Goal: Transaction & Acquisition: Purchase product/service

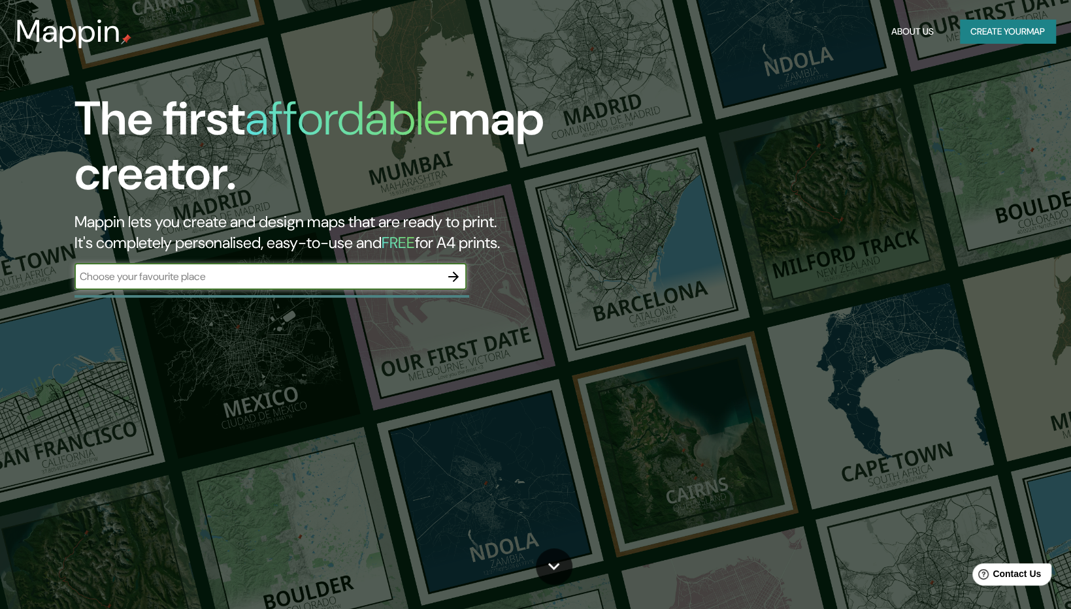
click at [275, 282] on input "text" at bounding box center [257, 276] width 366 height 15
type input "[GEOGRAPHIC_DATA]"
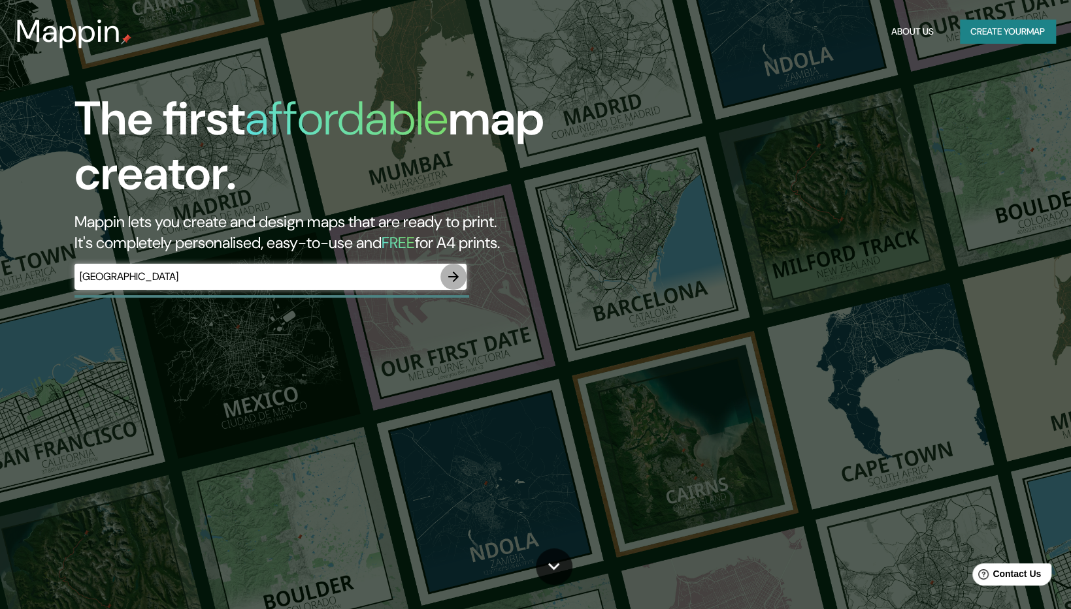
click at [452, 275] on icon "button" at bounding box center [453, 277] width 16 height 16
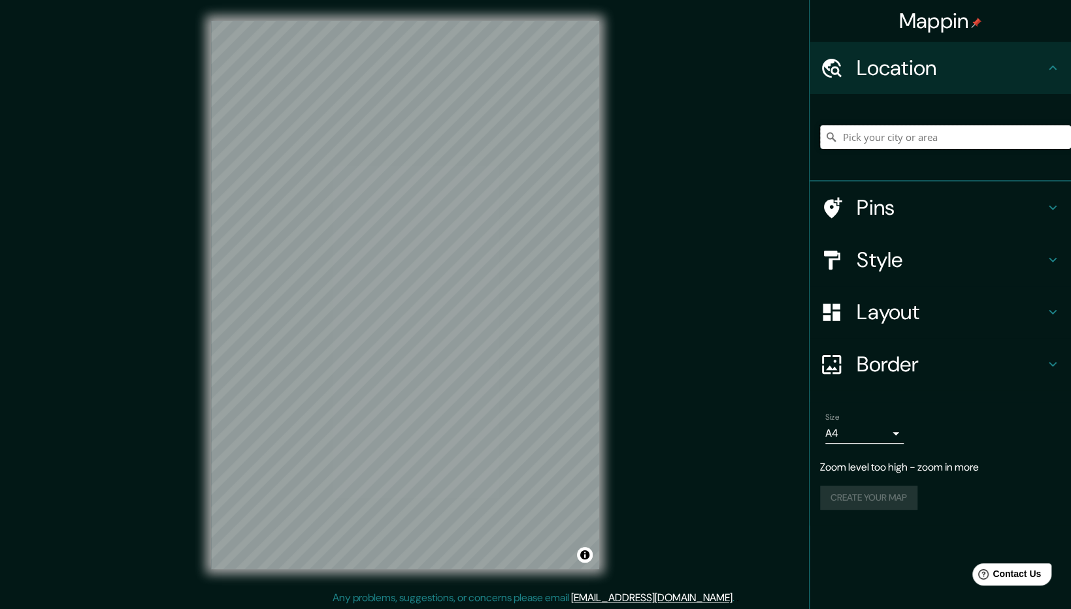
click at [905, 142] on input "Pick your city or area" at bounding box center [945, 137] width 251 height 24
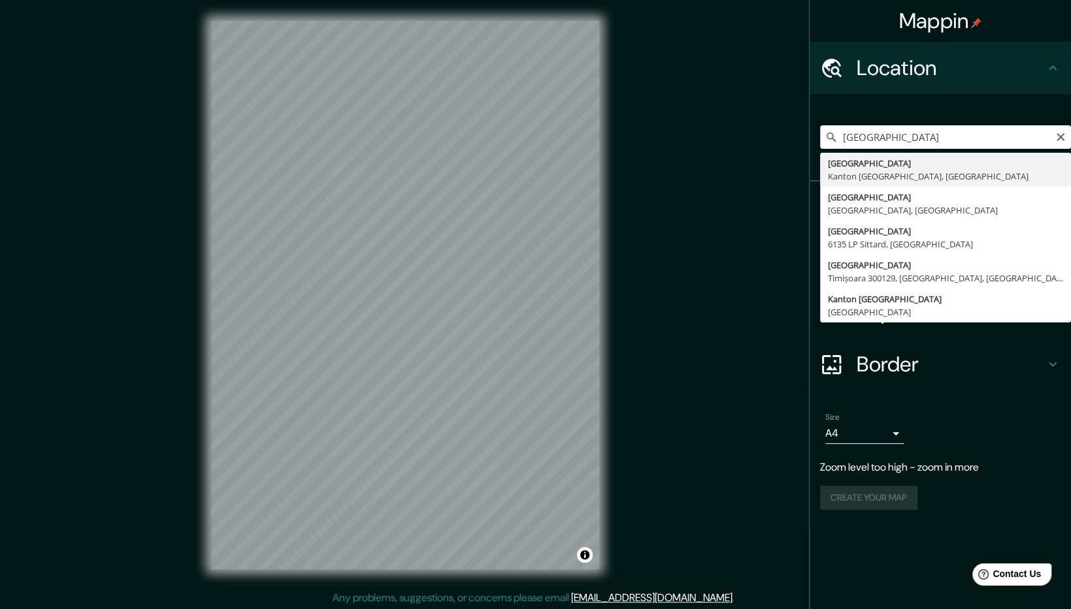
type input "[GEOGRAPHIC_DATA], [GEOGRAPHIC_DATA], [GEOGRAPHIC_DATA]"
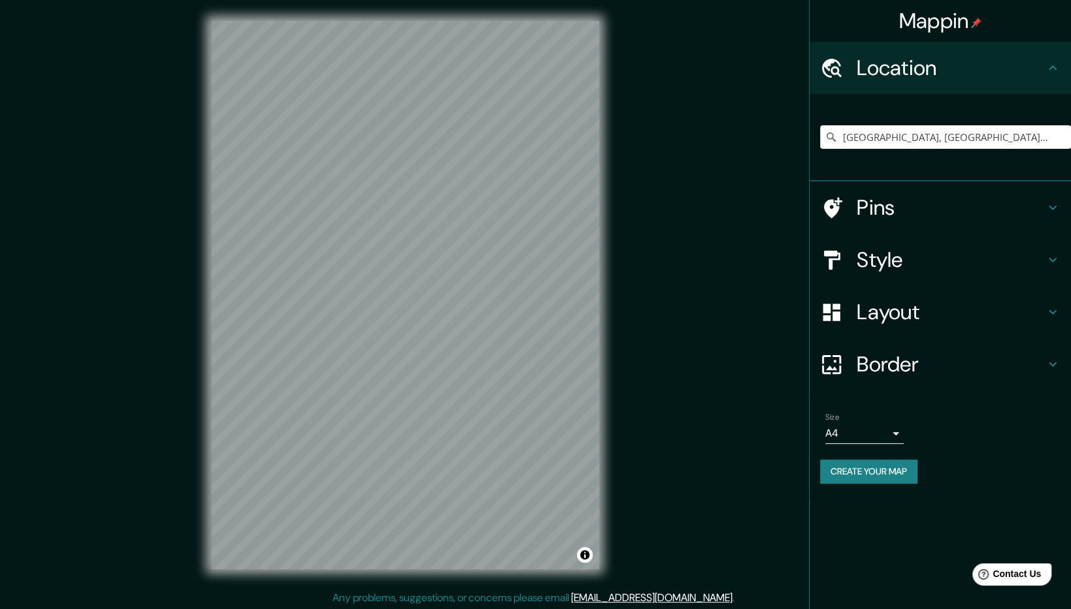
click at [866, 210] on h4 "Pins" at bounding box center [950, 208] width 188 height 26
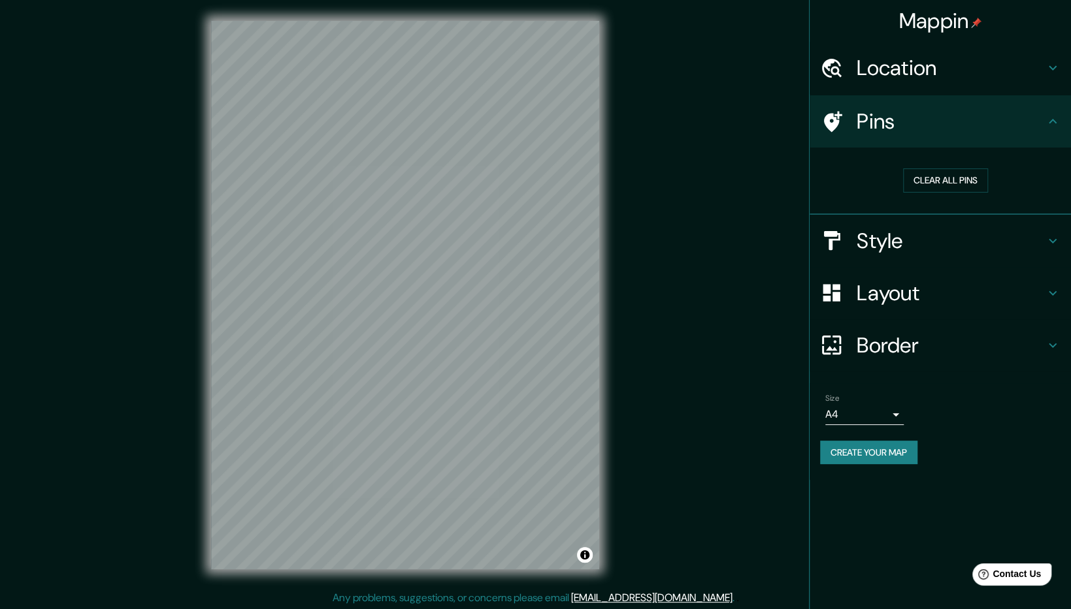
click at [999, 82] on div "Location" at bounding box center [939, 68] width 261 height 52
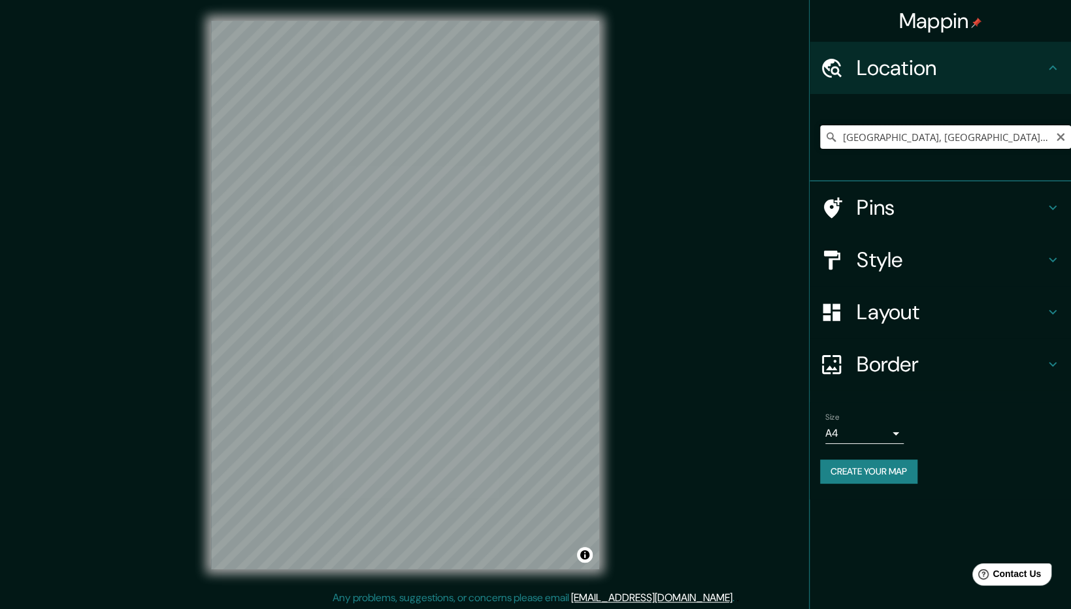
click at [976, 134] on input "[GEOGRAPHIC_DATA], [GEOGRAPHIC_DATA], [GEOGRAPHIC_DATA]" at bounding box center [945, 137] width 251 height 24
click at [1057, 140] on icon "Clear" at bounding box center [1060, 137] width 8 height 8
click at [1048, 203] on icon at bounding box center [1052, 208] width 16 height 16
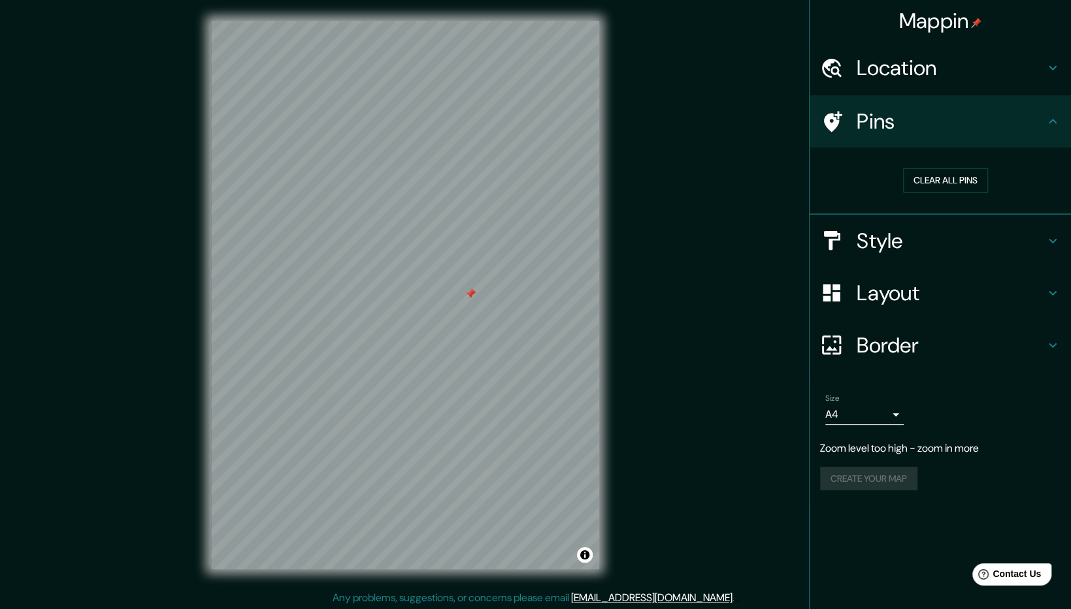
click at [1059, 248] on icon at bounding box center [1052, 241] width 16 height 16
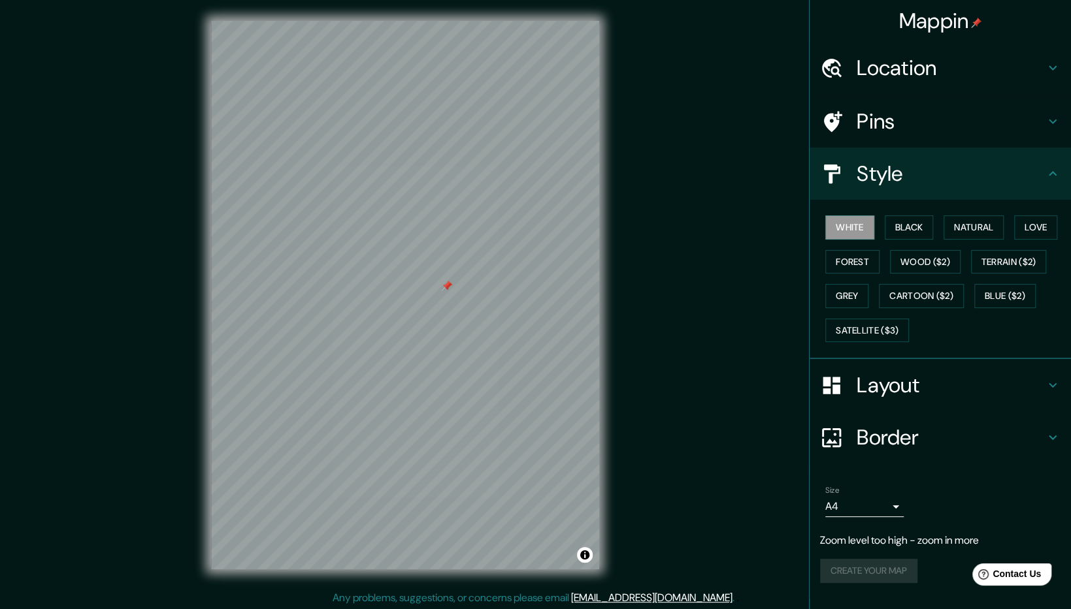
click at [906, 385] on h4 "Layout" at bounding box center [950, 385] width 188 height 26
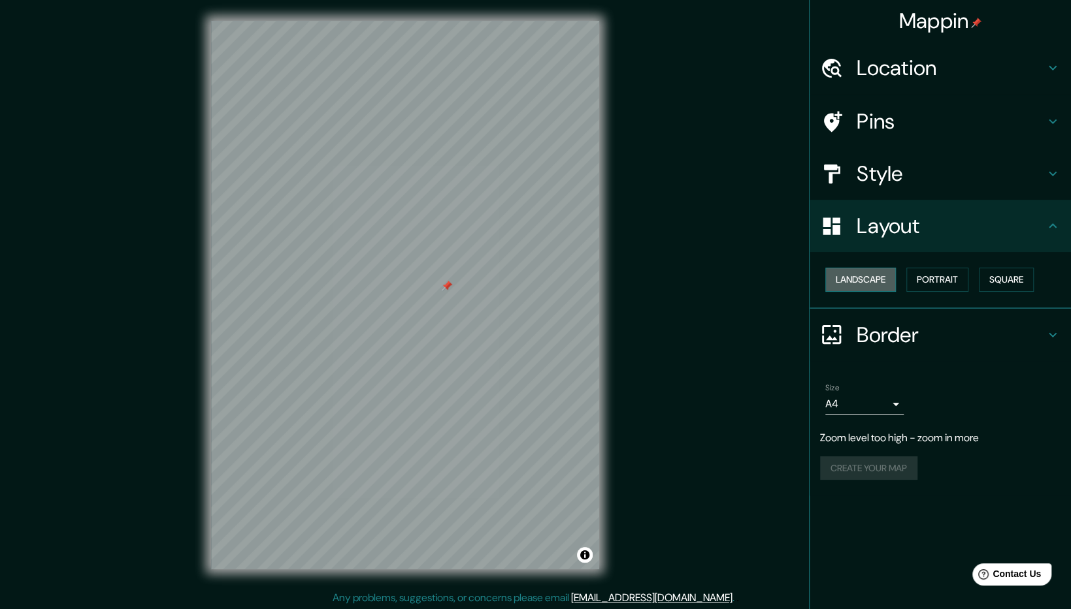
click at [876, 283] on button "Landscape" at bounding box center [860, 280] width 71 height 24
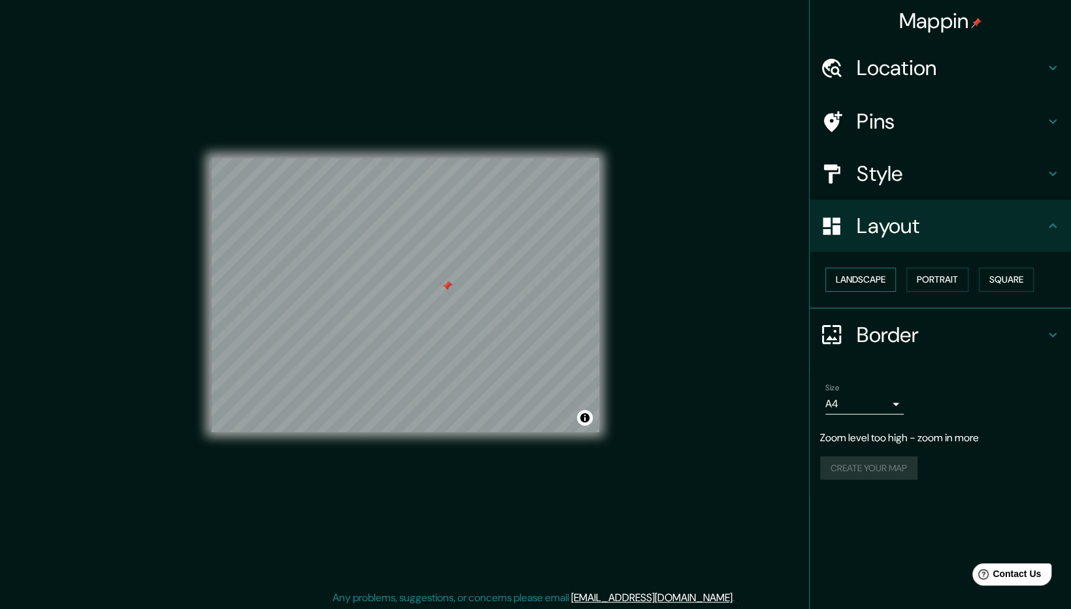
click at [876, 283] on button "Landscape" at bounding box center [860, 280] width 71 height 24
click at [935, 287] on button "Portrait" at bounding box center [937, 280] width 62 height 24
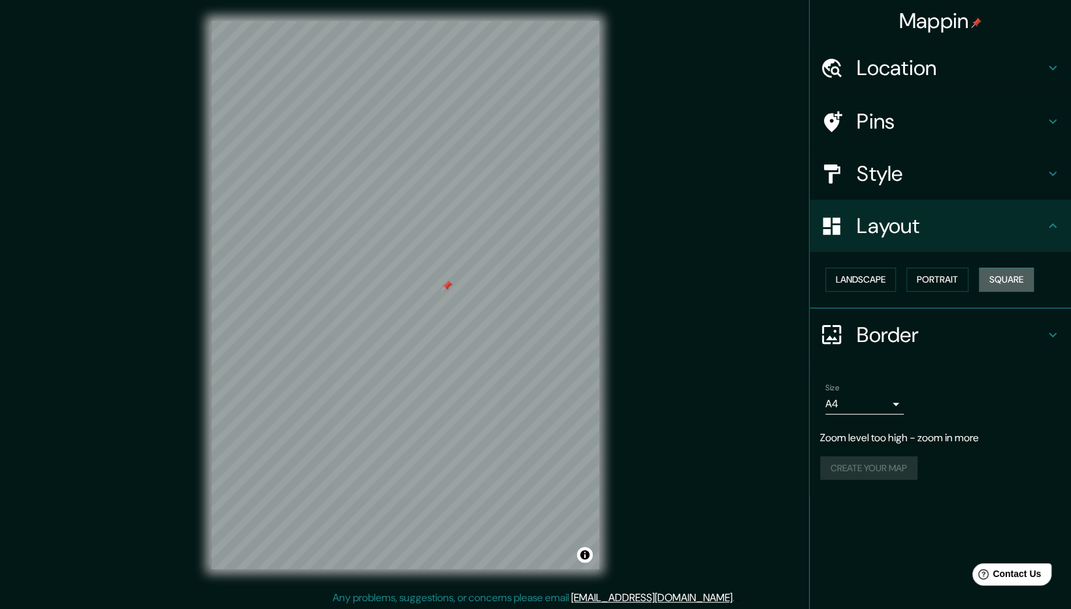
click at [993, 272] on button "Square" at bounding box center [1005, 280] width 55 height 24
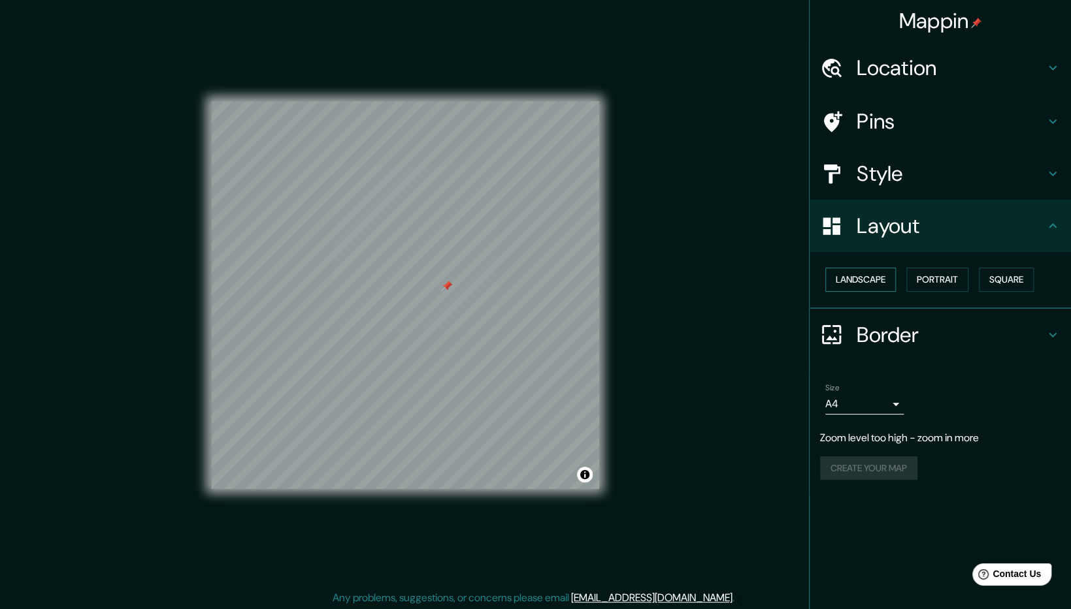
click at [863, 272] on button "Landscape" at bounding box center [860, 280] width 71 height 24
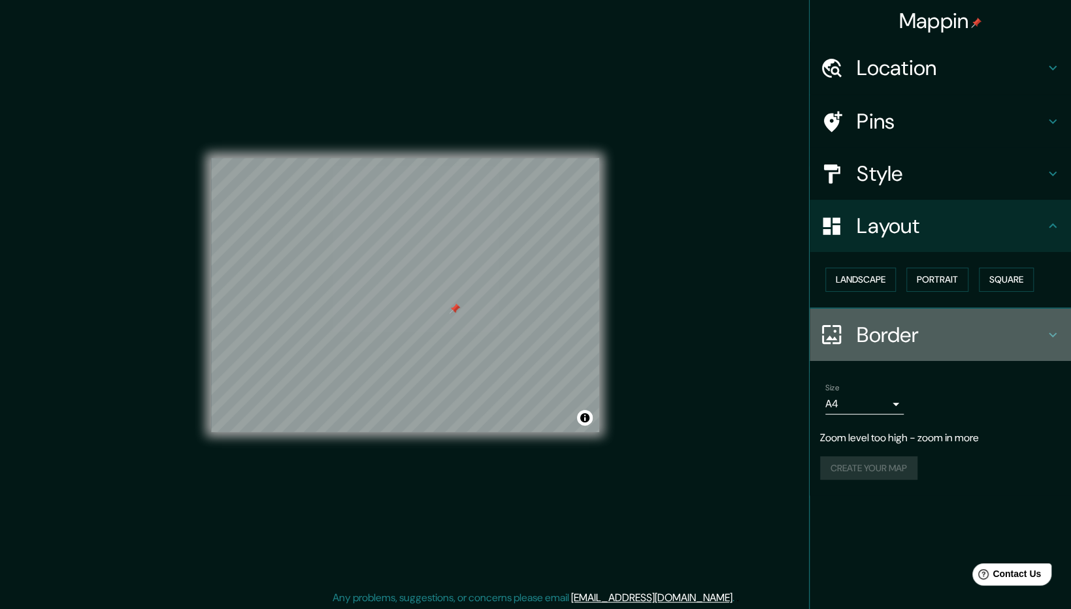
click at [991, 344] on h4 "Border" at bounding box center [950, 335] width 188 height 26
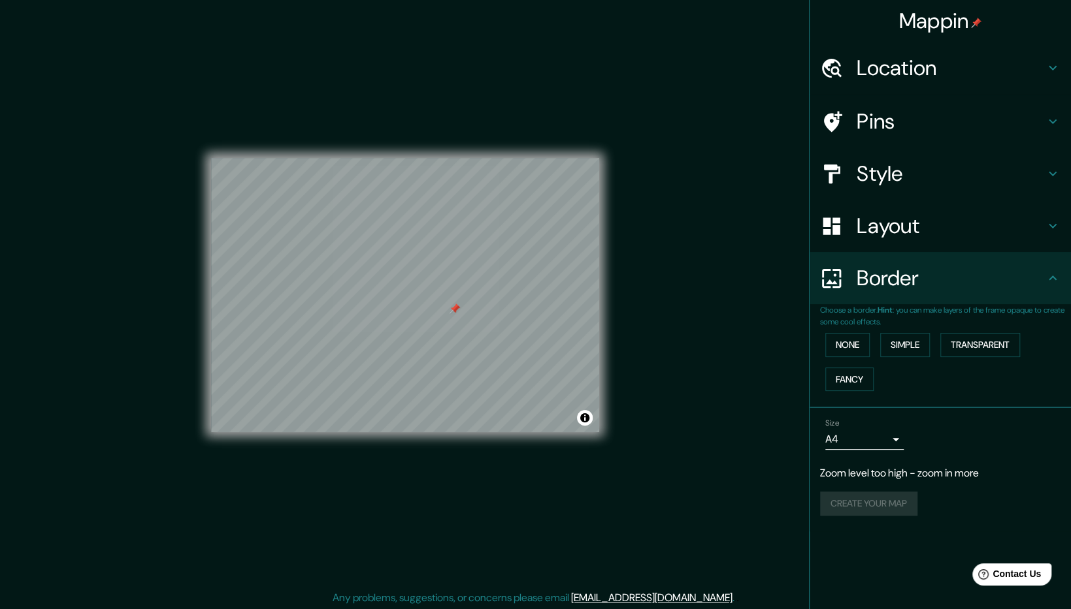
click at [846, 357] on div "None Simple Transparent Fancy" at bounding box center [945, 362] width 251 height 69
click at [840, 346] on button "None" at bounding box center [847, 345] width 44 height 24
click at [897, 349] on button "Simple" at bounding box center [905, 345] width 50 height 24
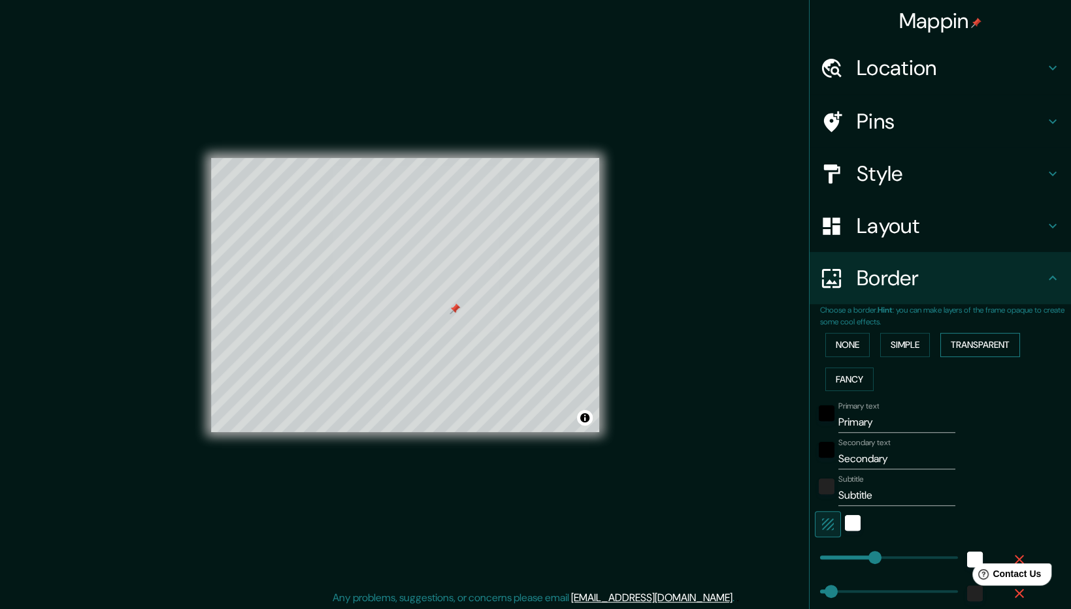
click at [979, 355] on button "Transparent" at bounding box center [980, 345] width 80 height 24
click at [854, 376] on button "Fancy" at bounding box center [849, 380] width 48 height 24
click at [833, 349] on button "None" at bounding box center [847, 345] width 44 height 24
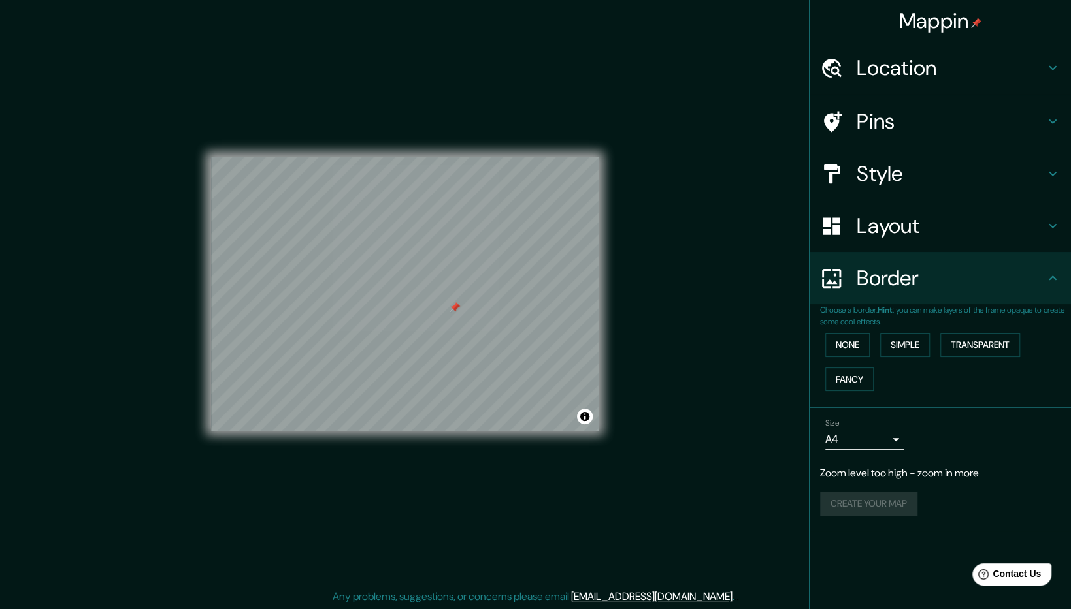
scroll to position [1, 0]
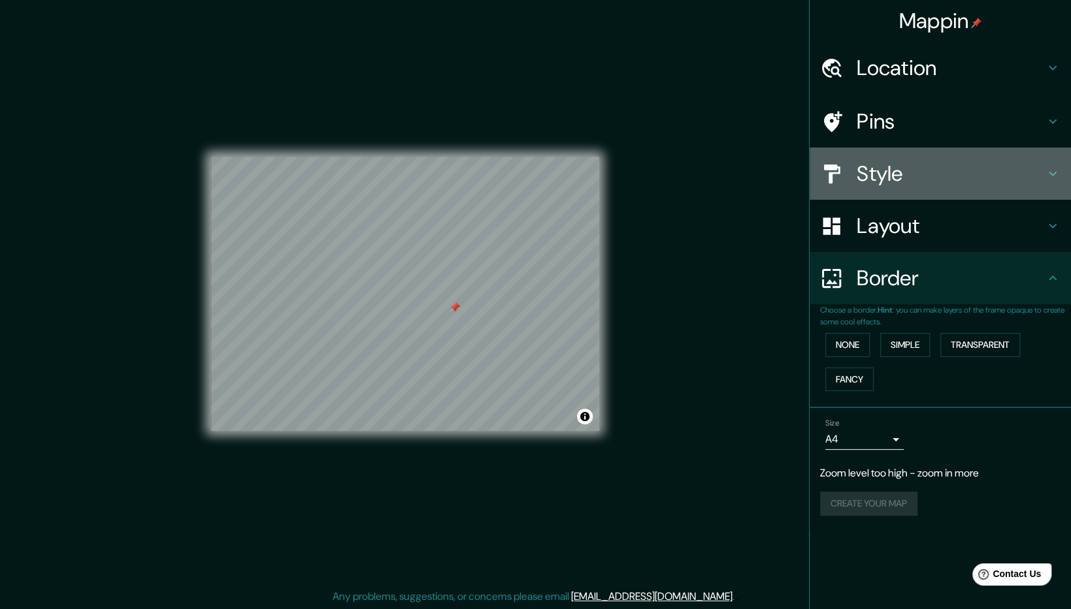
click at [909, 182] on h4 "Style" at bounding box center [950, 174] width 188 height 26
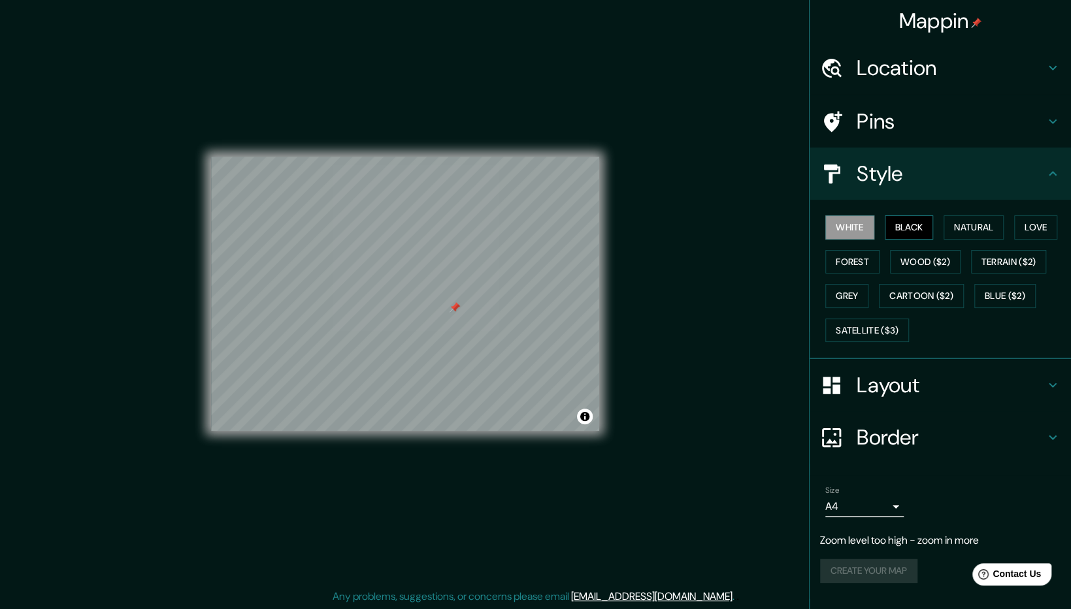
click at [907, 228] on button "Black" at bounding box center [908, 228] width 49 height 24
click at [961, 234] on button "Natural" at bounding box center [973, 228] width 60 height 24
click at [1032, 224] on button "Love" at bounding box center [1035, 228] width 43 height 24
click at [834, 267] on button "Forest" at bounding box center [852, 262] width 54 height 24
click at [907, 255] on button "Wood ($2)" at bounding box center [925, 262] width 71 height 24
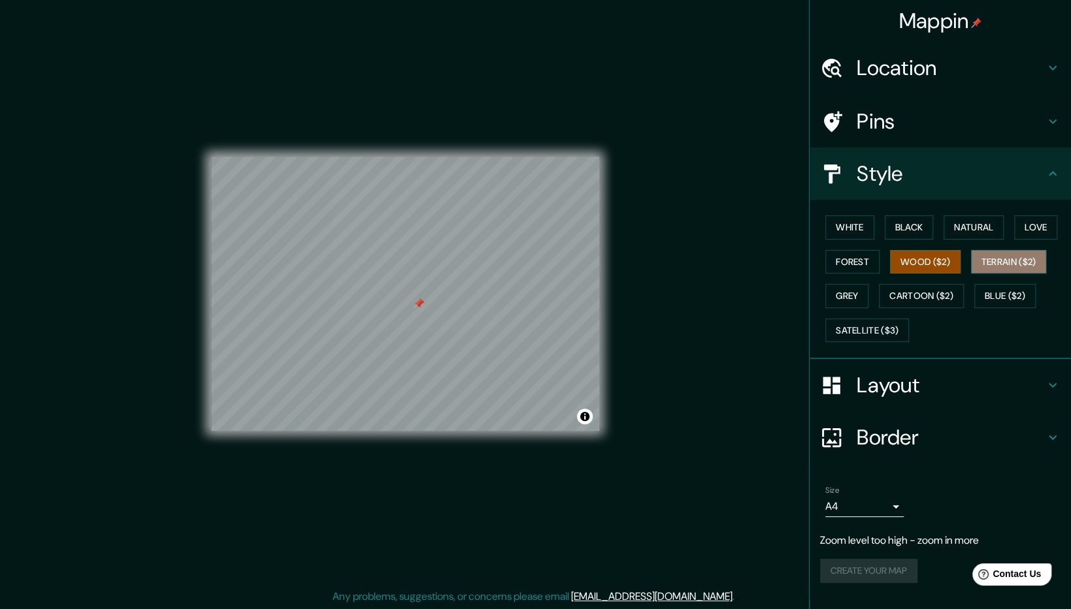
click at [997, 255] on button "Terrain ($2)" at bounding box center [1009, 262] width 76 height 24
click at [907, 254] on button "Wood ($2)" at bounding box center [925, 262] width 71 height 24
click at [843, 297] on button "Grey" at bounding box center [846, 296] width 43 height 24
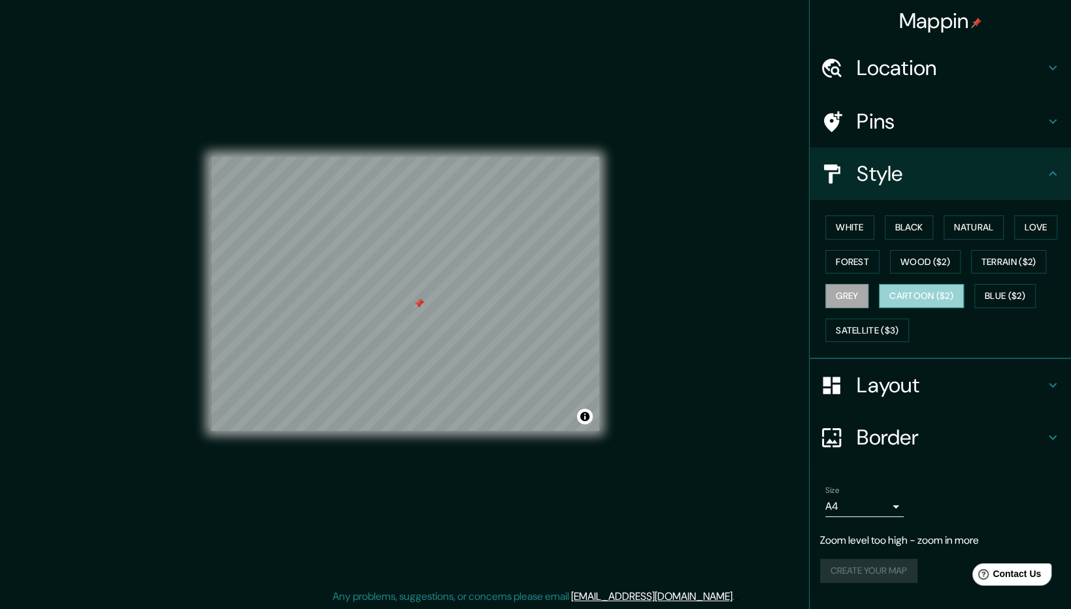
click at [931, 295] on button "Cartoon ($2)" at bounding box center [920, 296] width 85 height 24
click at [966, 224] on button "Natural" at bounding box center [973, 228] width 60 height 24
click at [908, 77] on h4 "Location" at bounding box center [950, 68] width 188 height 26
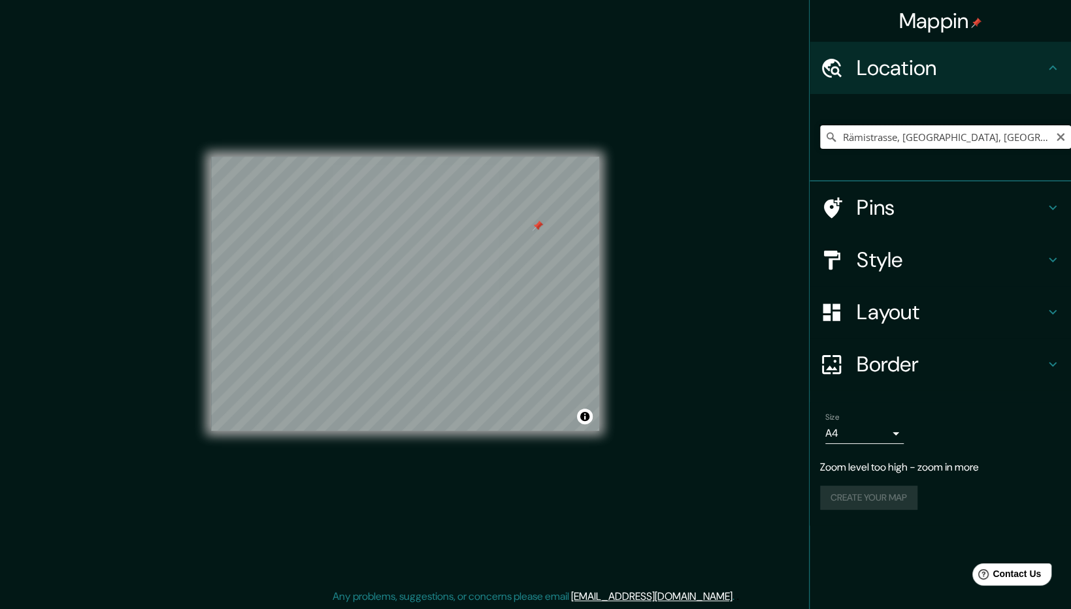
drag, startPoint x: 1012, startPoint y: 135, endPoint x: 776, endPoint y: 124, distance: 236.0
click at [776, 124] on div "Mappin Location [STREET_ADDRESS] Pins Style Layout Border Choose a border. Hint…" at bounding box center [535, 304] width 1071 height 611
paste input "te Cantonale, [GEOGRAPHIC_DATA]"
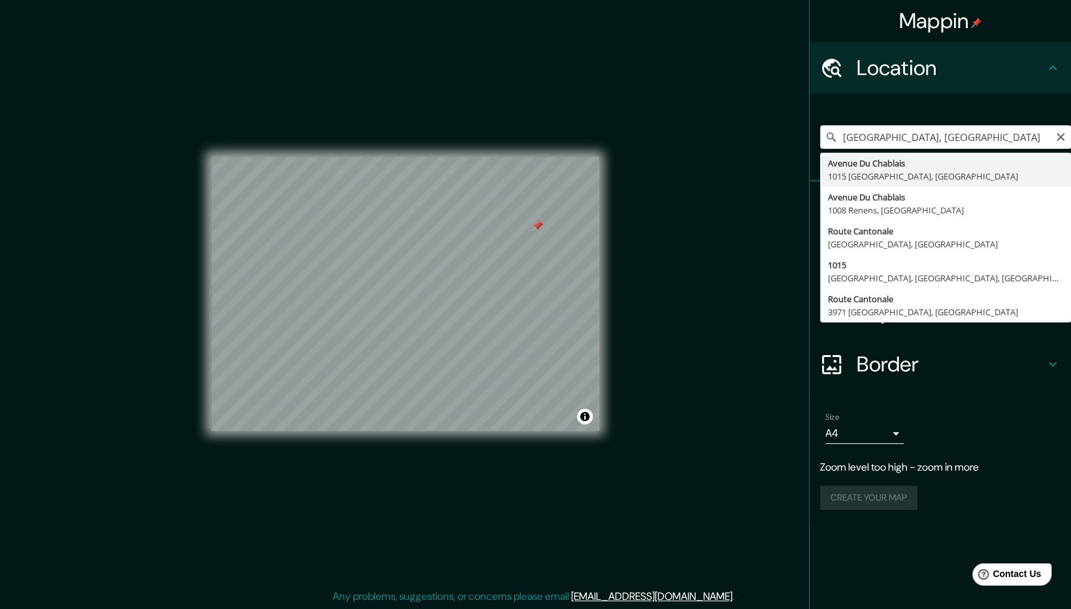
type input "[GEOGRAPHIC_DATA], [GEOGRAPHIC_DATA], [GEOGRAPHIC_DATA]"
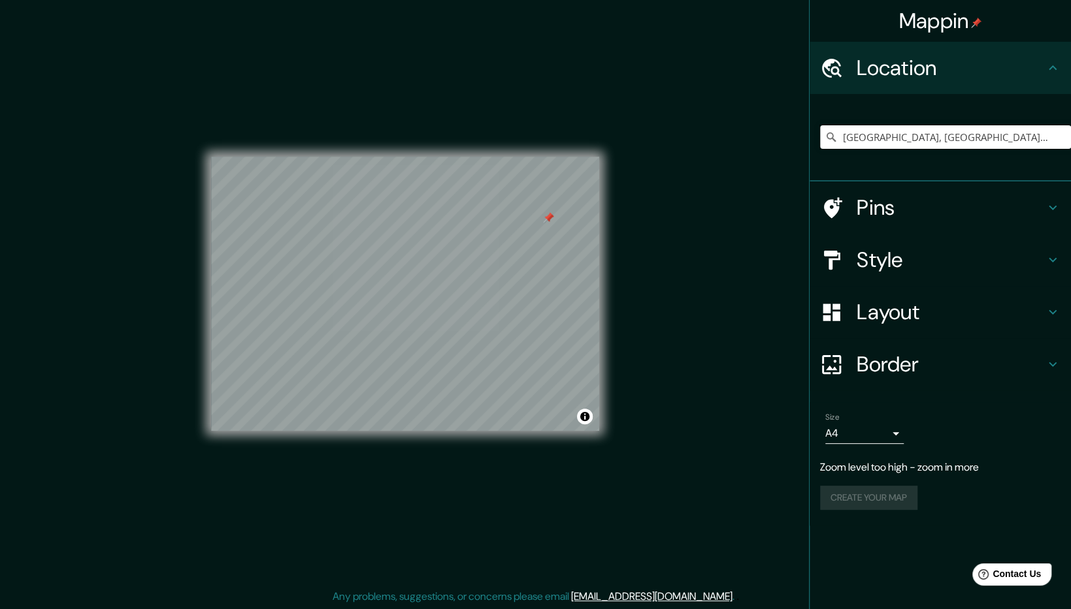
scroll to position [0, 0]
click at [1064, 137] on icon "Clear" at bounding box center [1060, 137] width 10 height 10
drag, startPoint x: 986, startPoint y: 138, endPoint x: 675, endPoint y: 106, distance: 312.5
click at [675, 106] on div "Mappin Location [GEOGRAPHIC_DATA], [GEOGRAPHIC_DATA] [GEOGRAPHIC_DATA], [GEOGRA…" at bounding box center [535, 304] width 1071 height 611
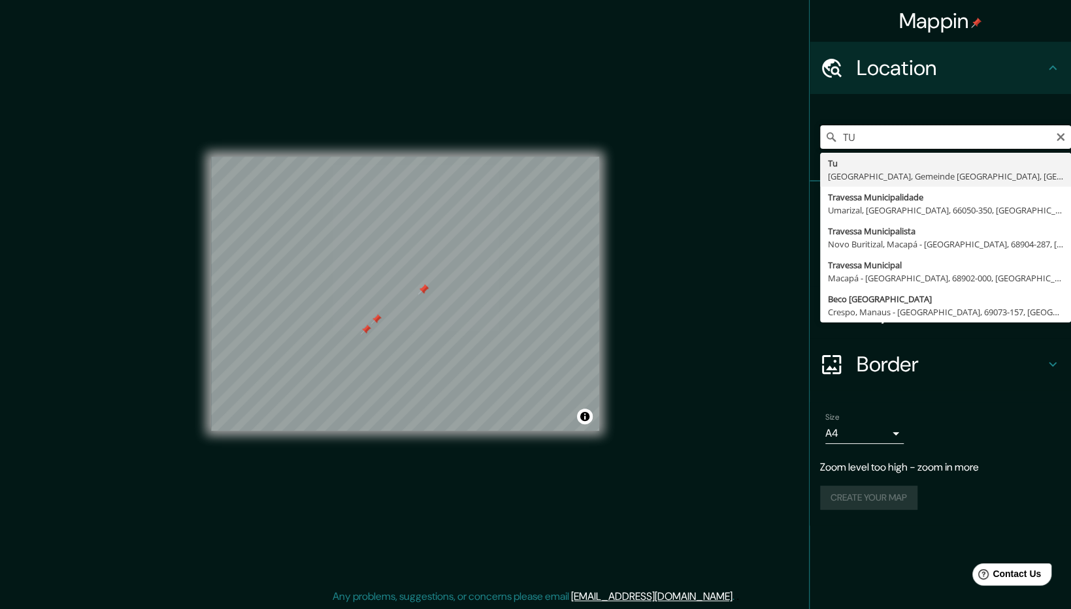
type input "T"
drag, startPoint x: 912, startPoint y: 135, endPoint x: 770, endPoint y: 146, distance: 142.8
click at [770, 146] on div "Mappin Location [GEOGRAPHIC_DATA] [GEOGRAPHIC_DATA] [GEOGRAPHIC_DATA], [GEOGRAP…" at bounding box center [535, 304] width 1071 height 611
type input "Garching bei [GEOGRAPHIC_DATA], [GEOGRAPHIC_DATA], [GEOGRAPHIC_DATA], [GEOGRAPH…"
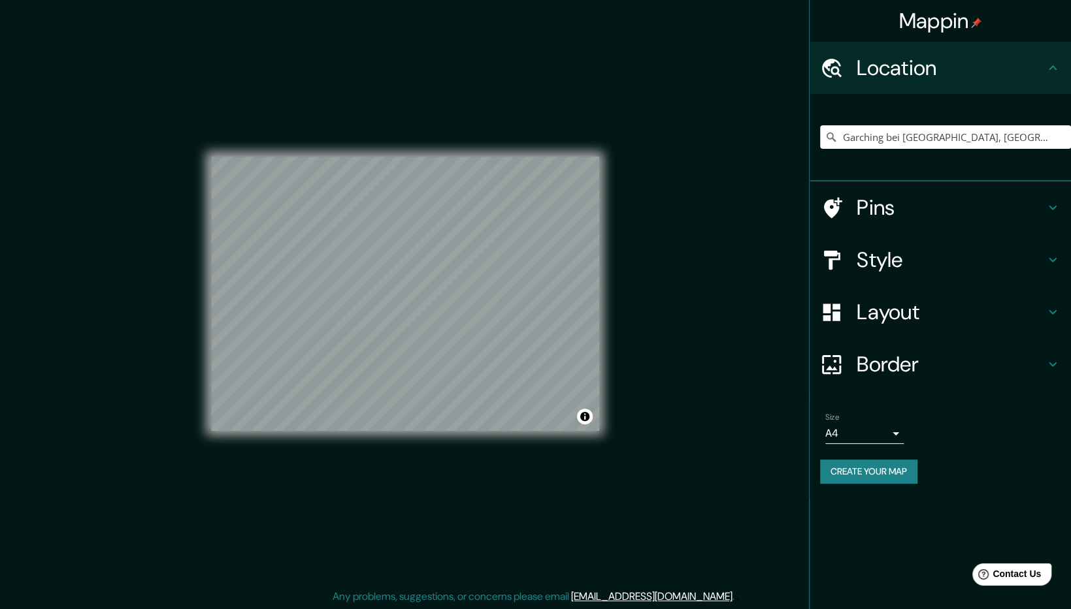
click at [373, 450] on div "© Mapbox © OpenStreetMap Improve this map" at bounding box center [405, 294] width 388 height 549
click at [1046, 138] on input "Garching bei [GEOGRAPHIC_DATA], [GEOGRAPHIC_DATA], [GEOGRAPHIC_DATA], [GEOGRAPH…" at bounding box center [945, 137] width 251 height 24
click at [1063, 134] on icon "Clear" at bounding box center [1060, 137] width 8 height 8
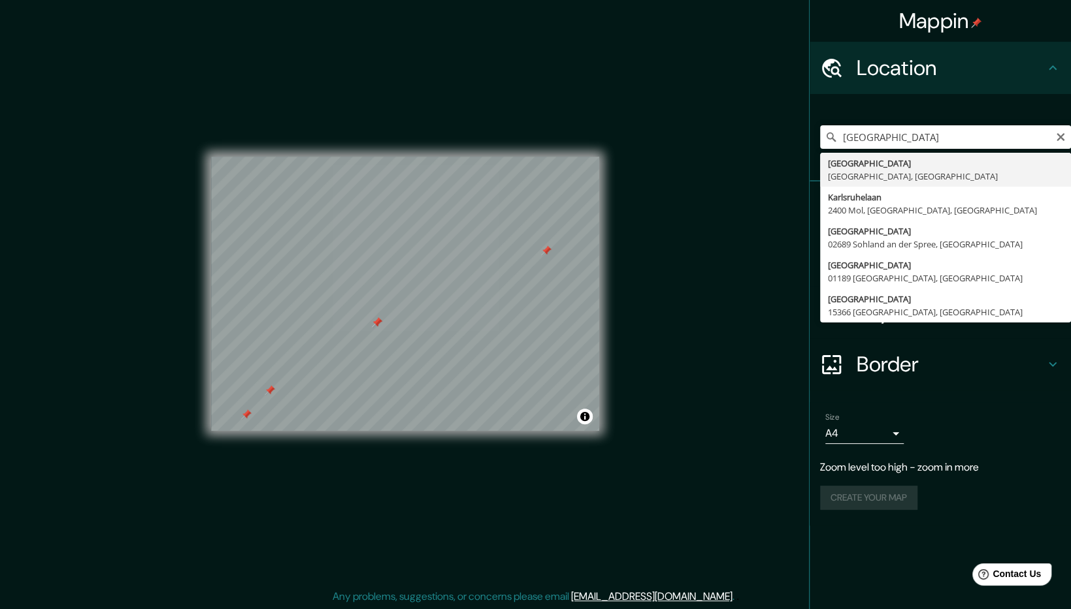
type input "[GEOGRAPHIC_DATA], [GEOGRAPHIC_DATA], [GEOGRAPHIC_DATA]"
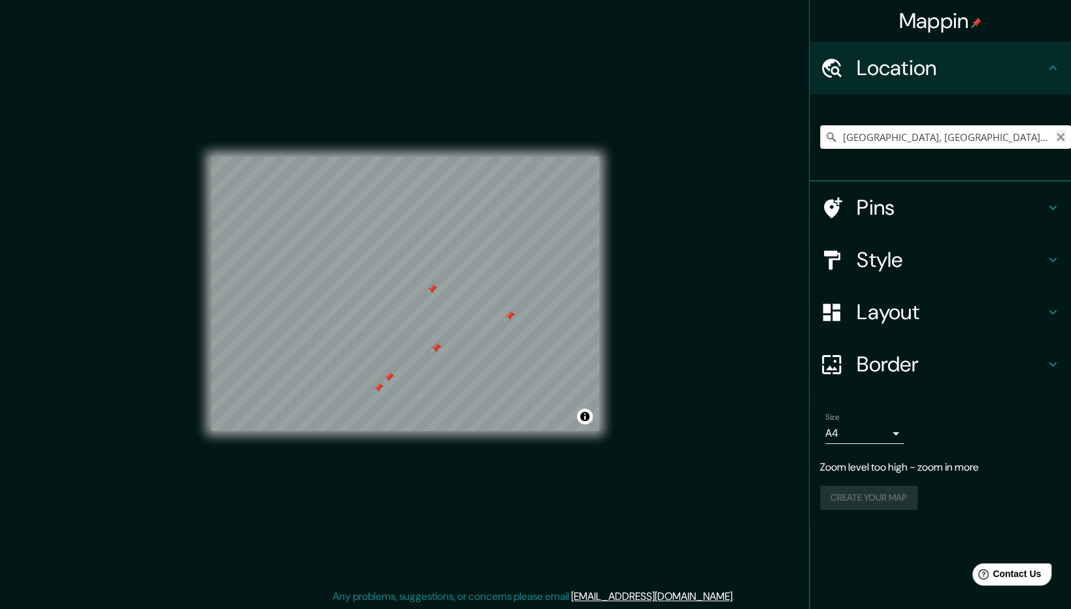
click at [1064, 133] on icon "Clear" at bounding box center [1060, 137] width 10 height 10
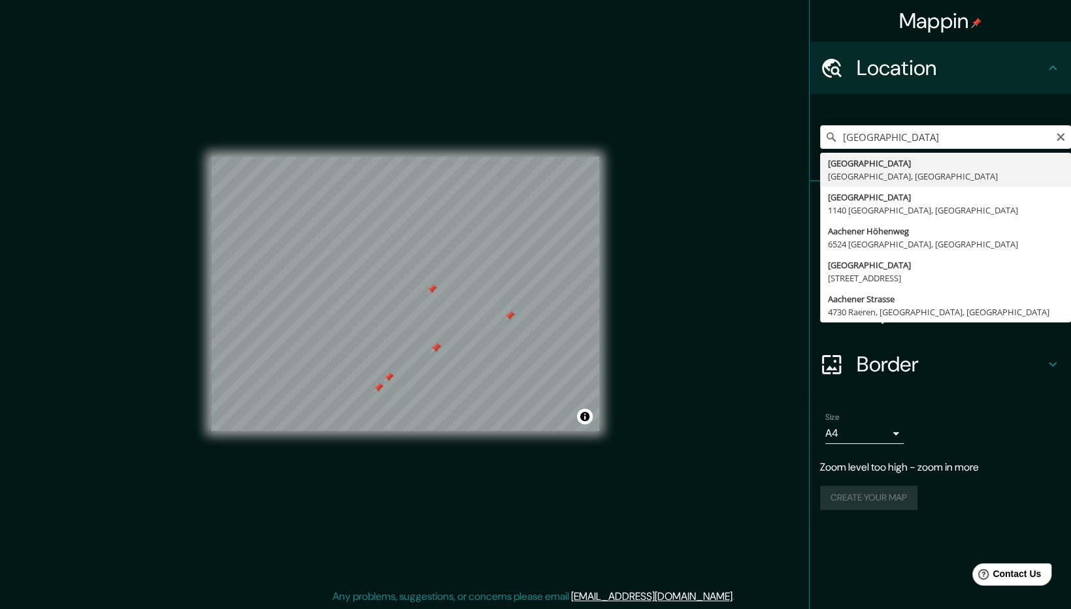
type input "[GEOGRAPHIC_DATA], [GEOGRAPHIC_DATA], [GEOGRAPHIC_DATA]"
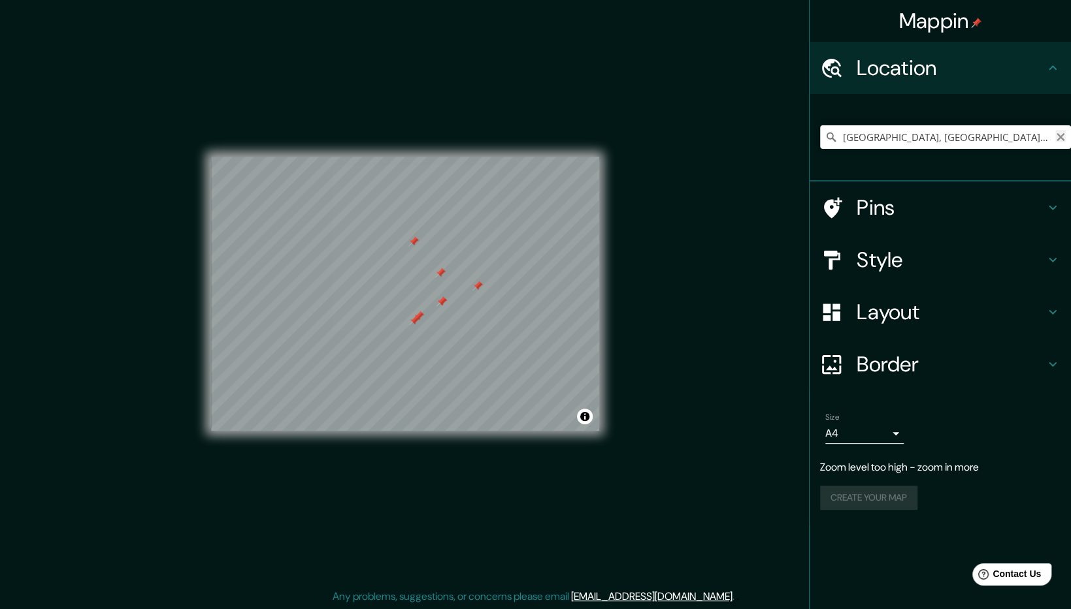
click at [1064, 139] on icon "Clear" at bounding box center [1060, 137] width 10 height 10
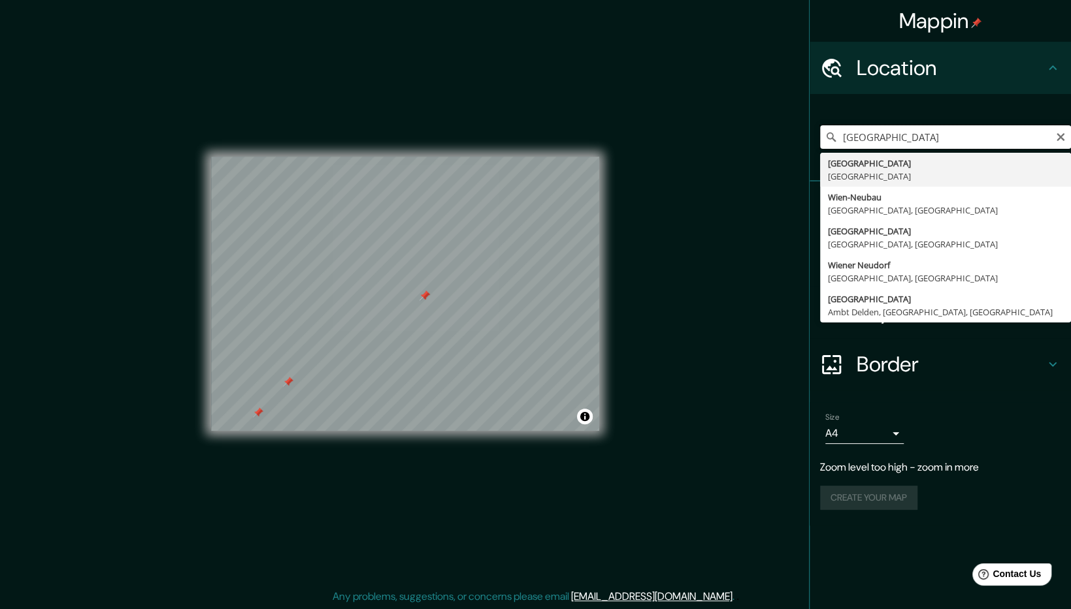
drag, startPoint x: 937, startPoint y: 137, endPoint x: 658, endPoint y: 99, distance: 281.4
click at [658, 99] on div "Mappin Location [GEOGRAPHIC_DATA] [GEOGRAPHIC_DATA] [GEOGRAPHIC_DATA] [GEOGRAPH…" at bounding box center [535, 304] width 1071 height 611
paste input "Universitätsring 1"
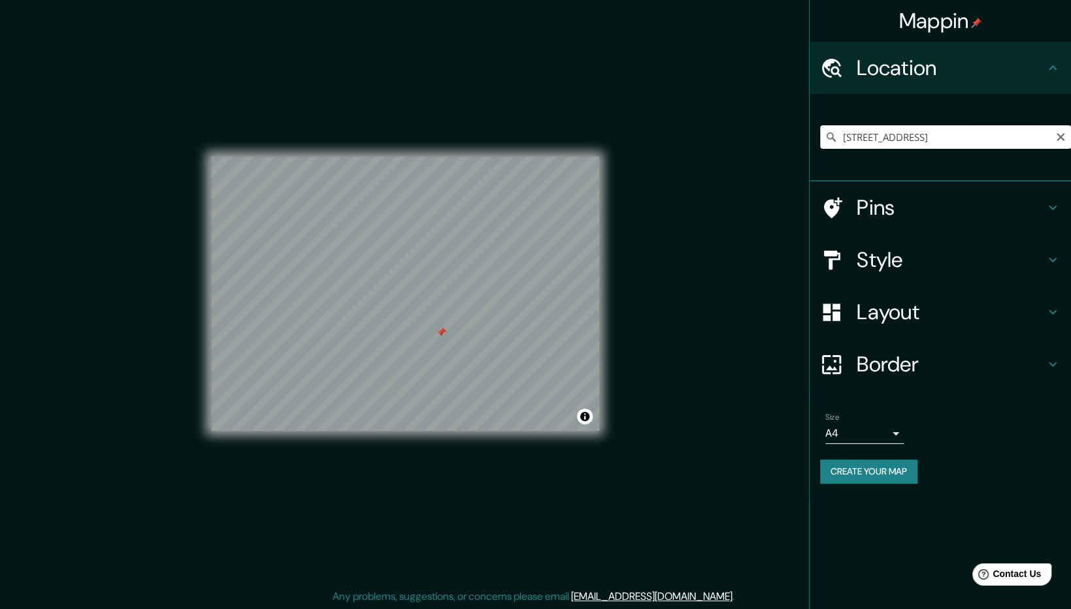
drag, startPoint x: 1046, startPoint y: 137, endPoint x: 683, endPoint y: 142, distance: 362.5
click at [683, 142] on div "Mappin Location [STREET_ADDRESS] Pins Style Layout Border Choose a border. Hint…" at bounding box center [535, 304] width 1071 height 611
paste input "1040 [GEOGRAPHIC_DATA]"
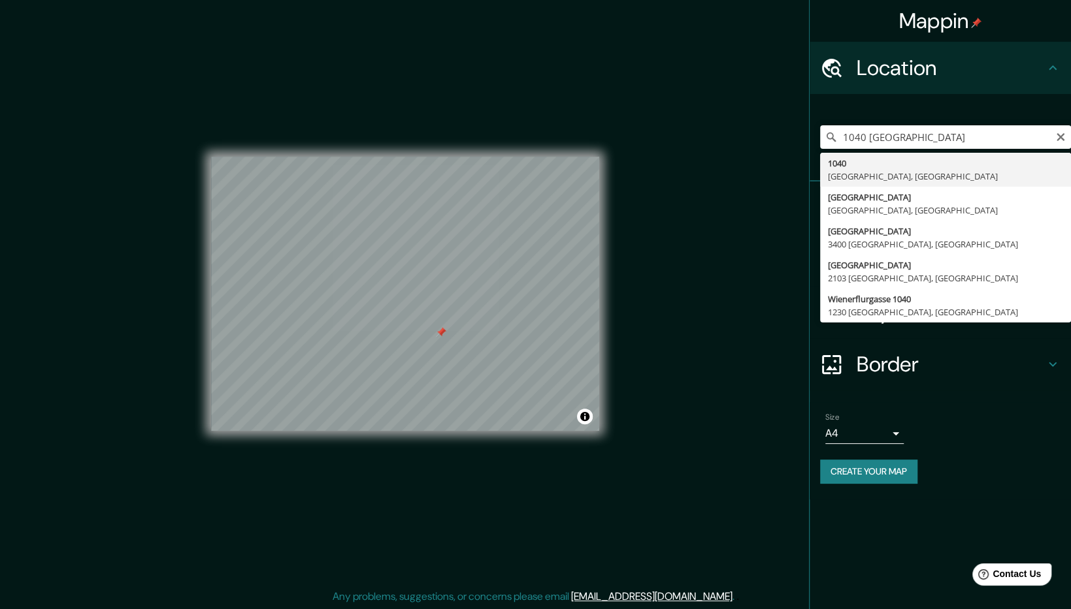
type input "1040, [GEOGRAPHIC_DATA], [GEOGRAPHIC_DATA]"
